Goal: Obtain resource: Download file/media

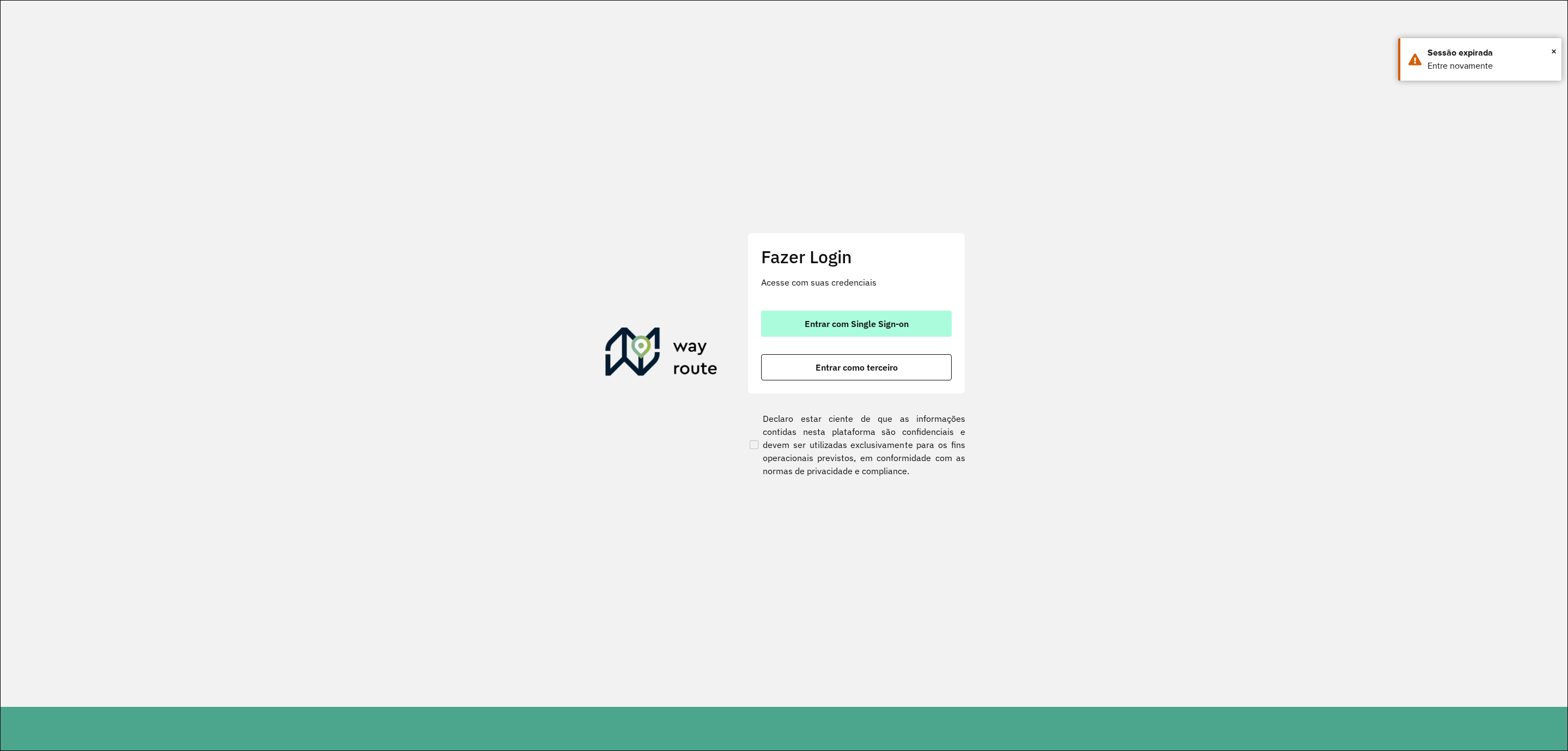
click at [914, 316] on button "Entrar com Single Sign-on" at bounding box center [856, 323] width 191 height 26
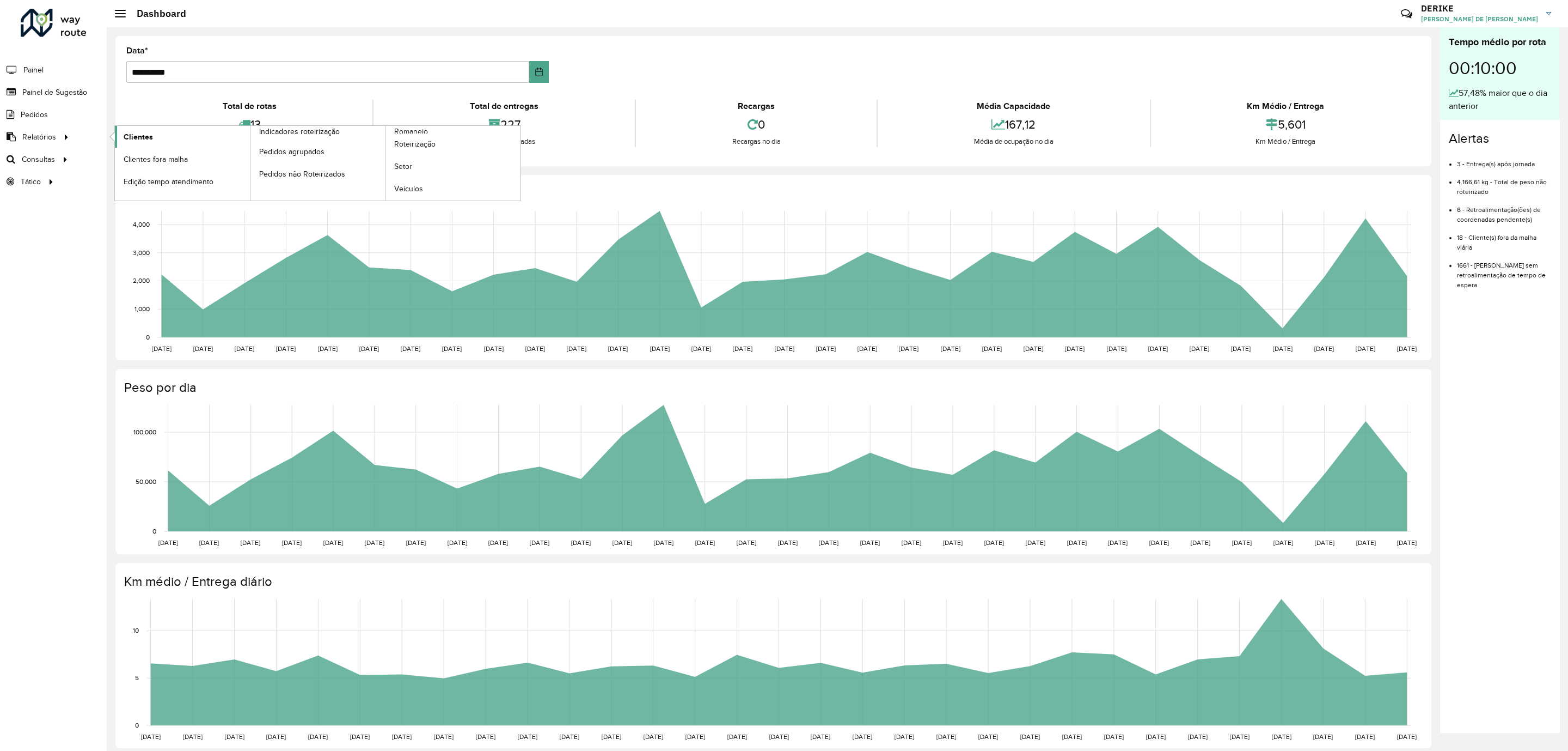
click at [136, 138] on span "Clientes" at bounding box center [138, 137] width 29 height 12
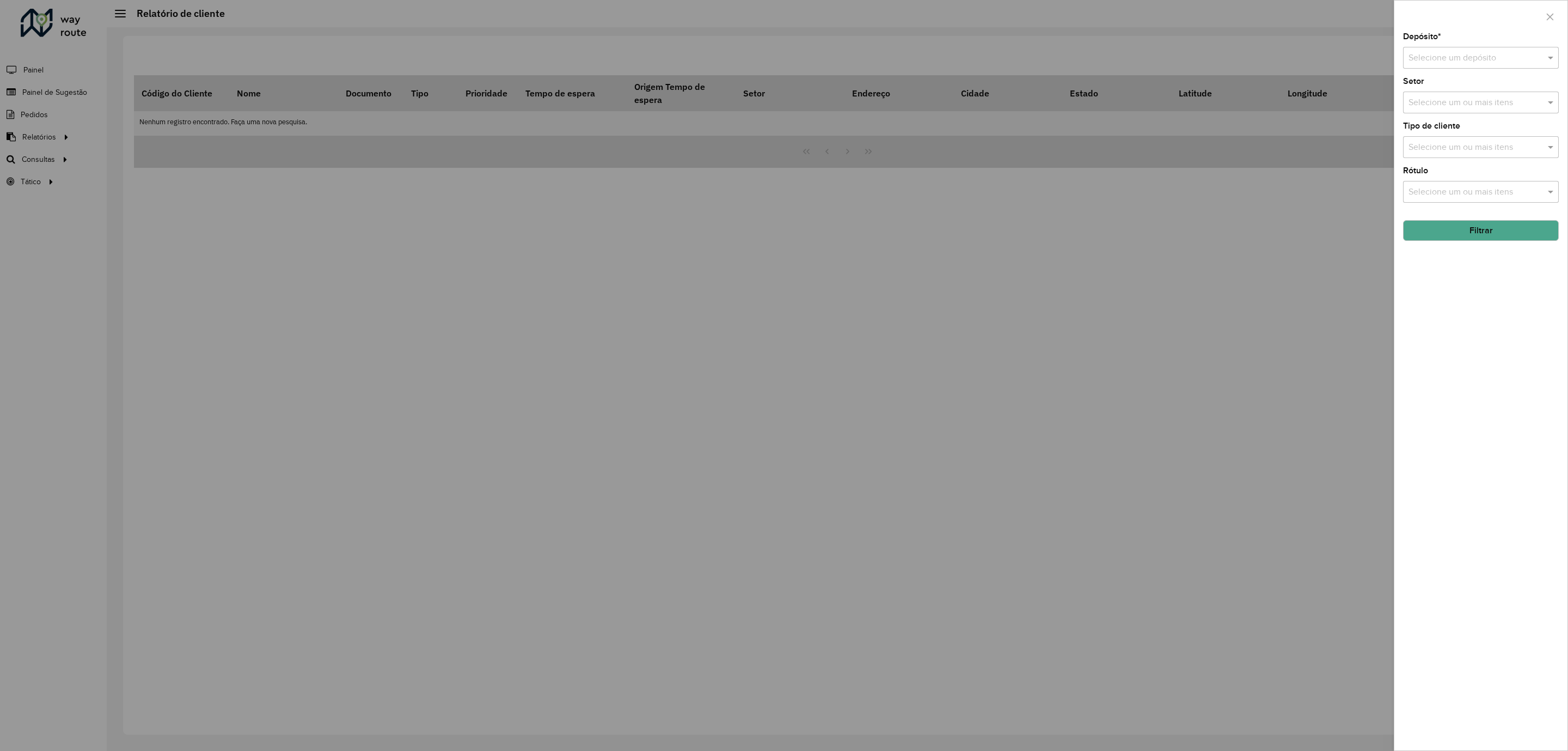
click at [1451, 67] on div "Selecione um depósito" at bounding box center [1481, 58] width 156 height 22
click at [1441, 92] on span "CDD Blumenau" at bounding box center [1437, 90] width 59 height 9
click at [1472, 222] on button "Filtrar" at bounding box center [1481, 230] width 156 height 21
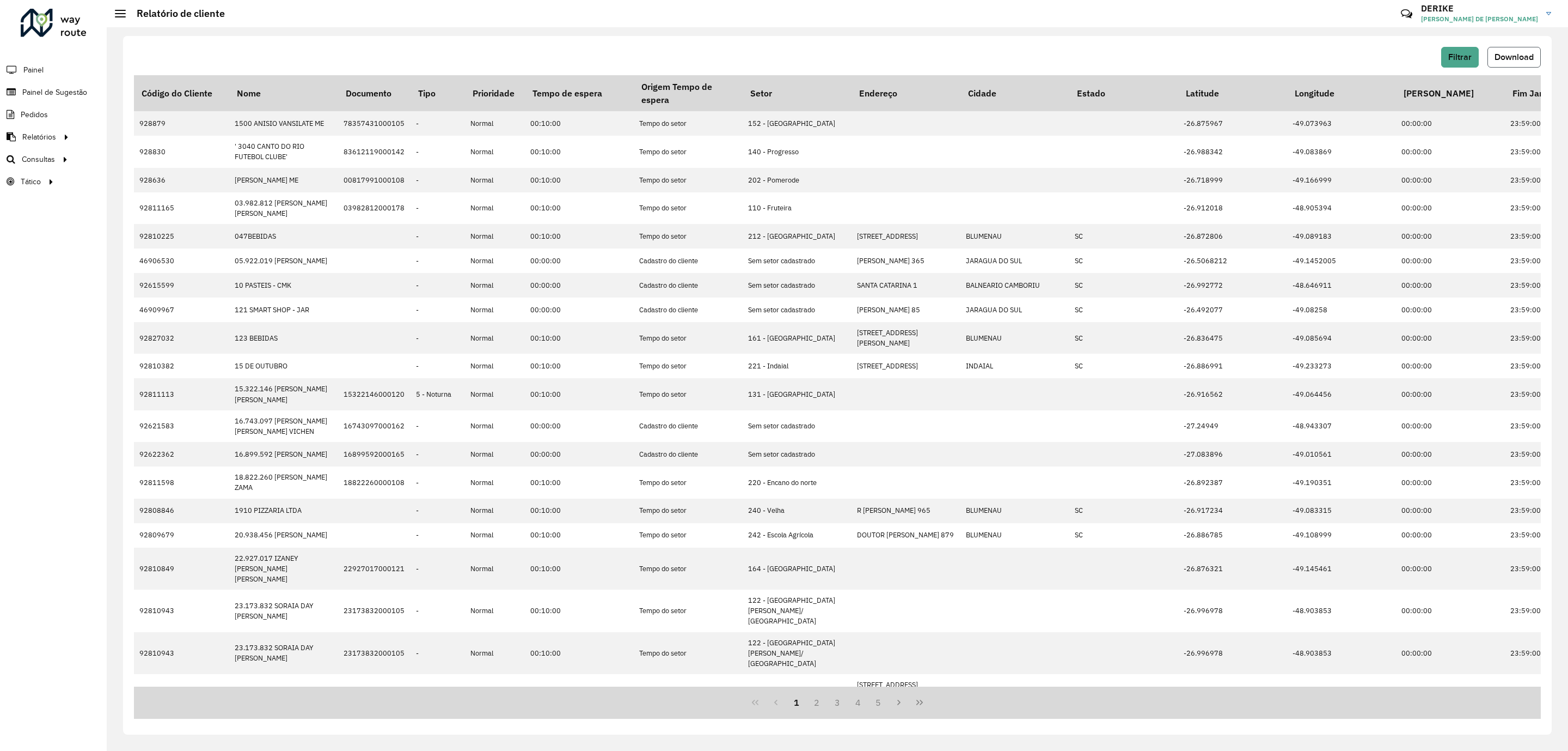
click at [1508, 51] on button "Download" at bounding box center [1514, 57] width 54 height 21
